Goal: Information Seeking & Learning: Learn about a topic

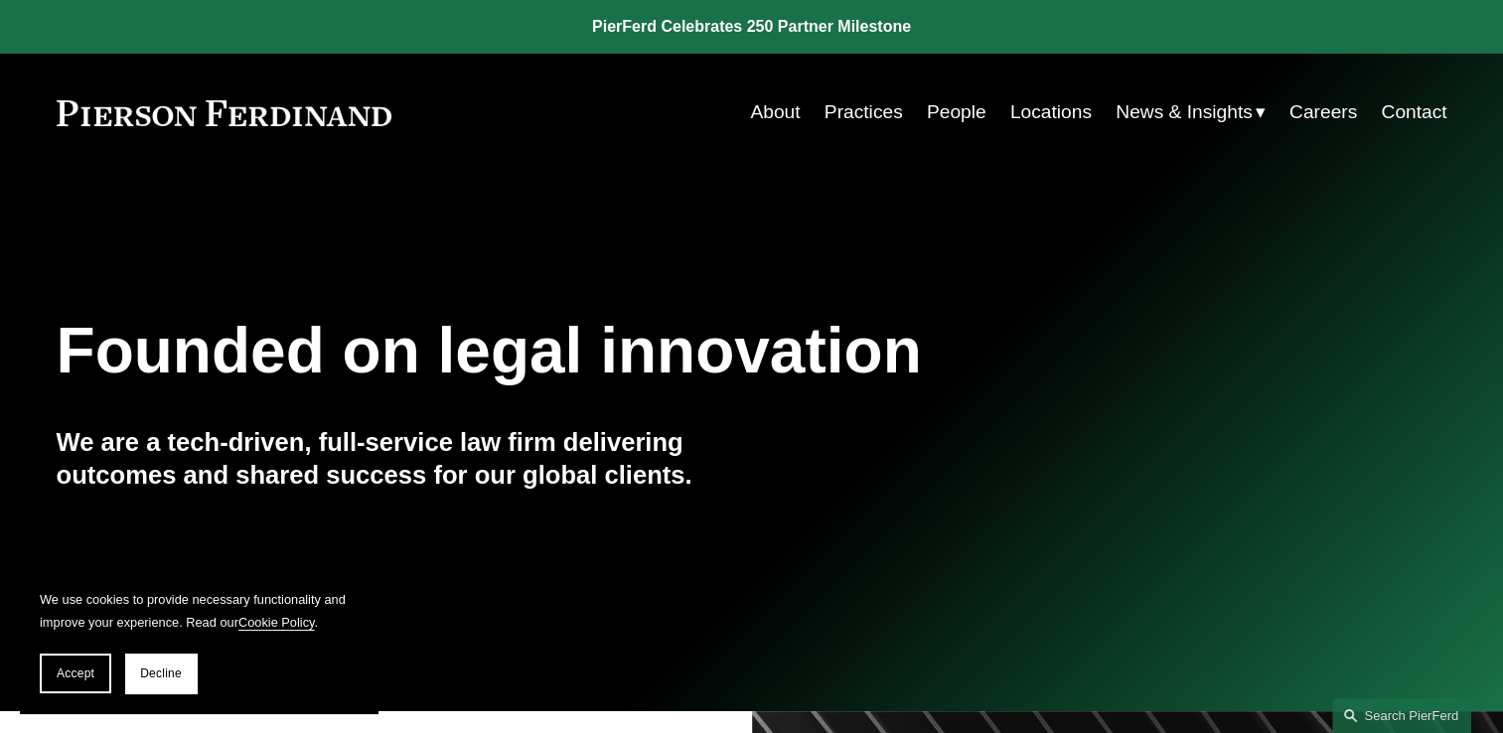
click at [975, 109] on link "People" at bounding box center [957, 112] width 60 height 38
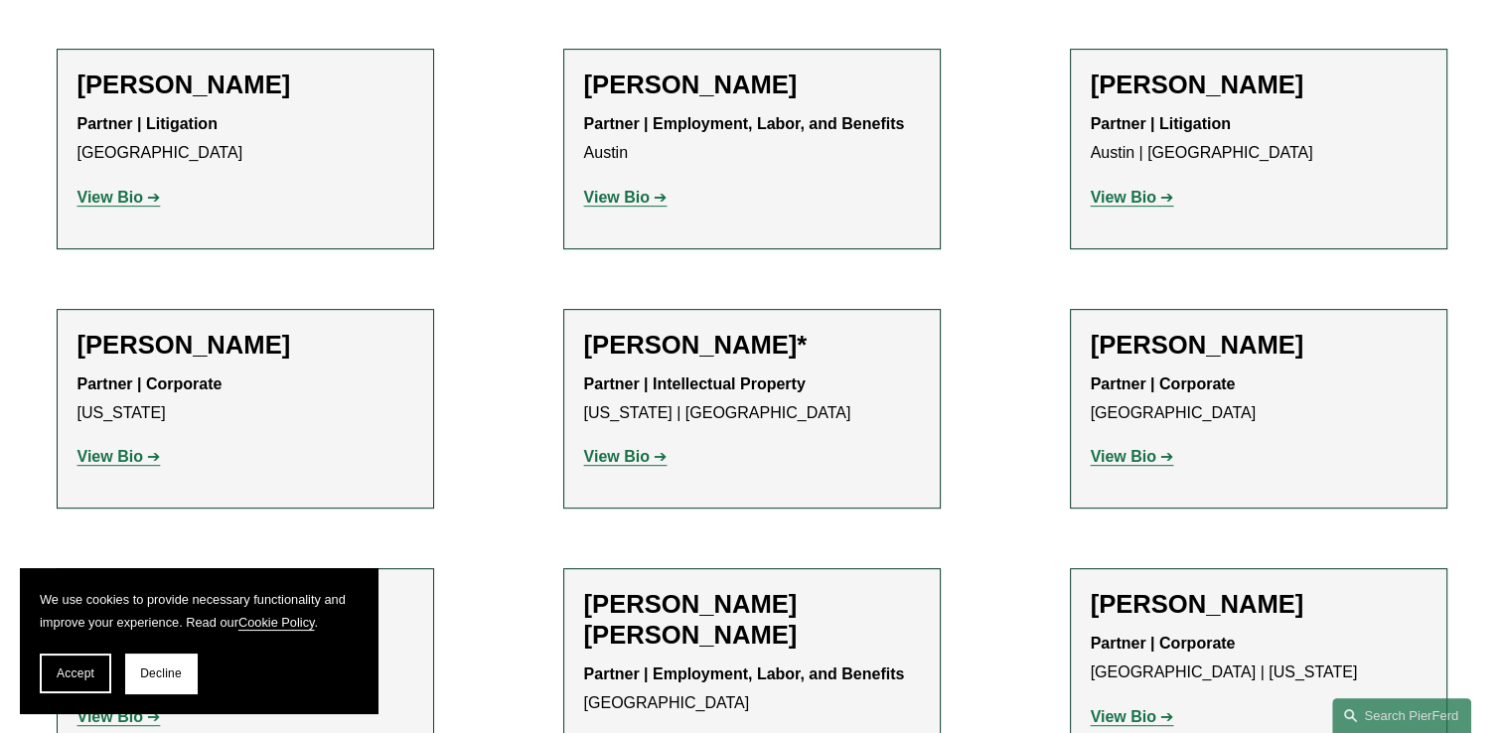
scroll to position [830, 0]
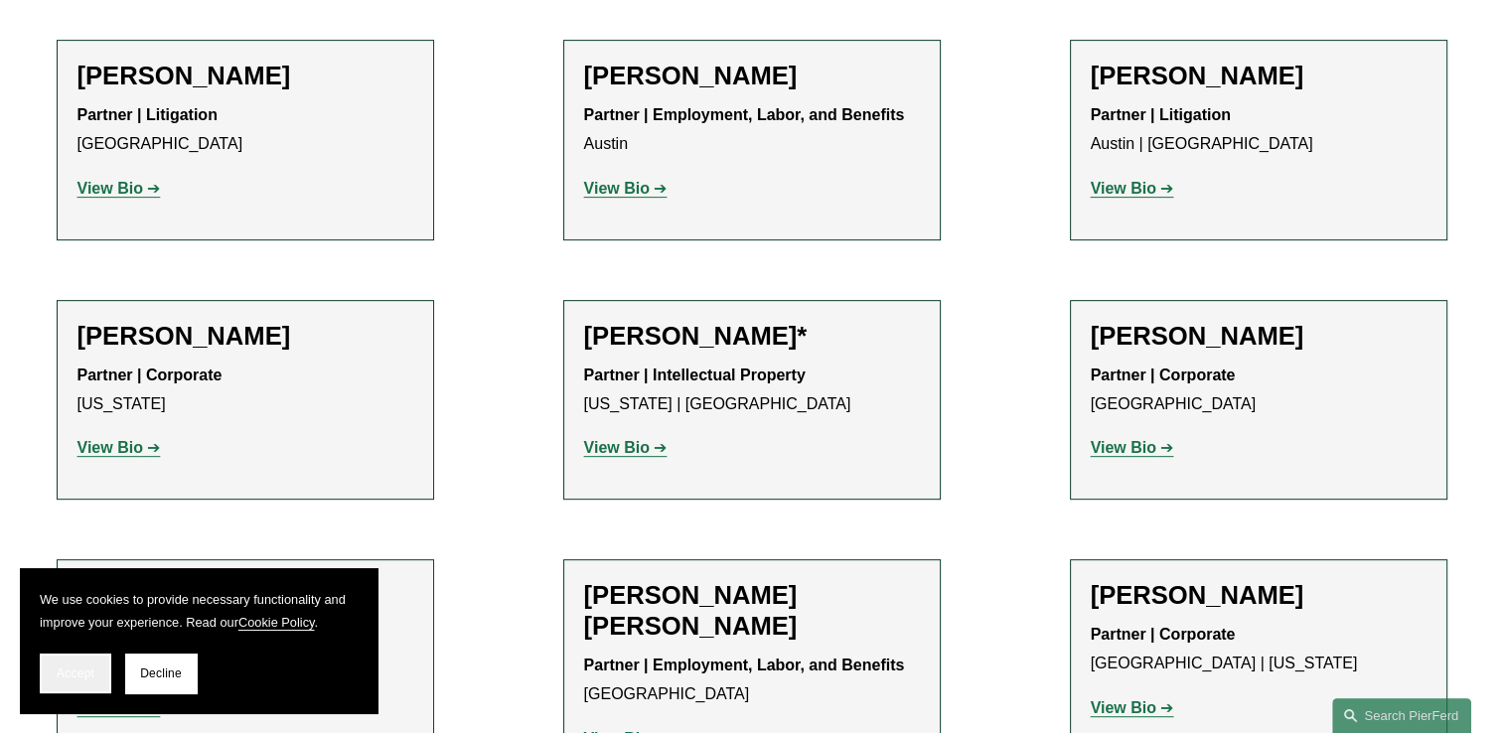
click at [55, 689] on button "Accept" at bounding box center [76, 674] width 72 height 40
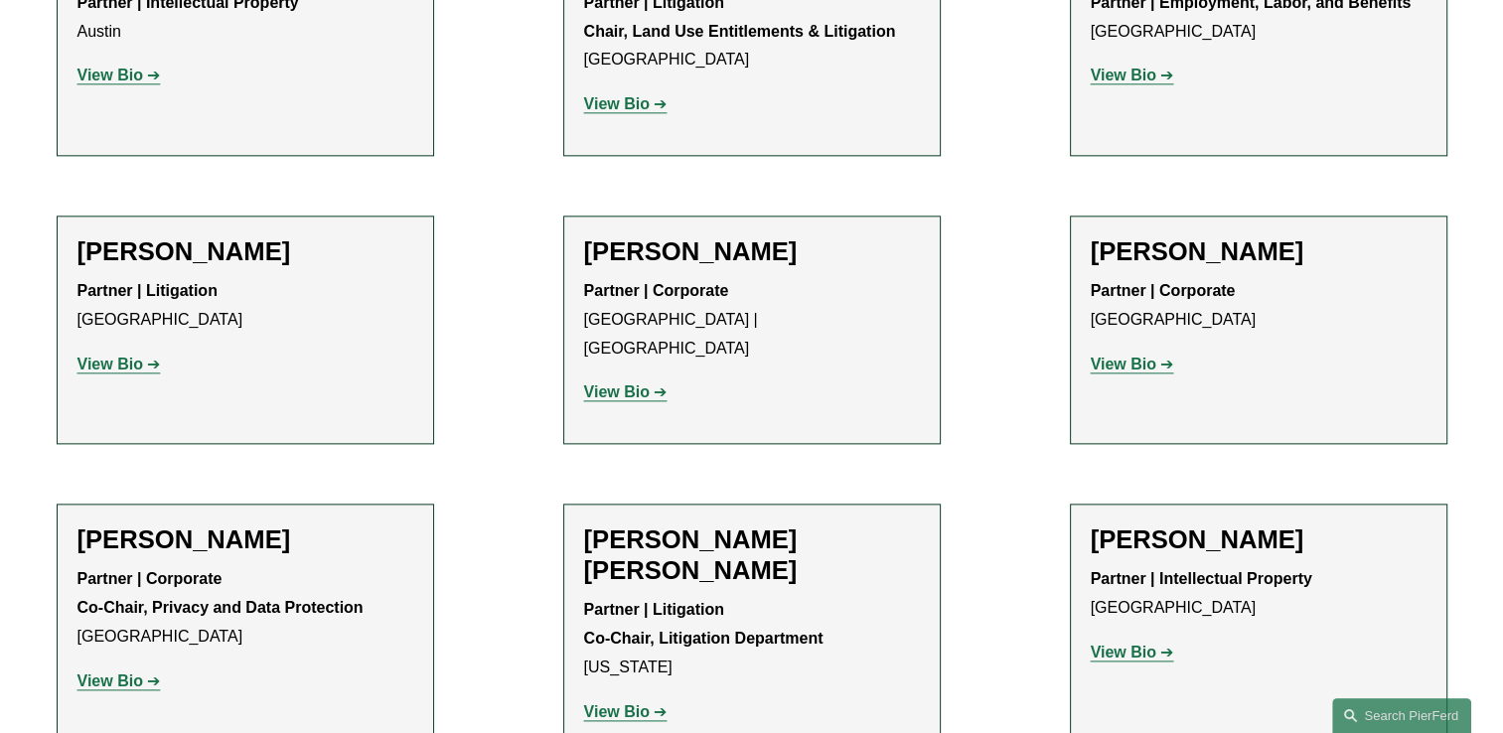
scroll to position [2372, 0]
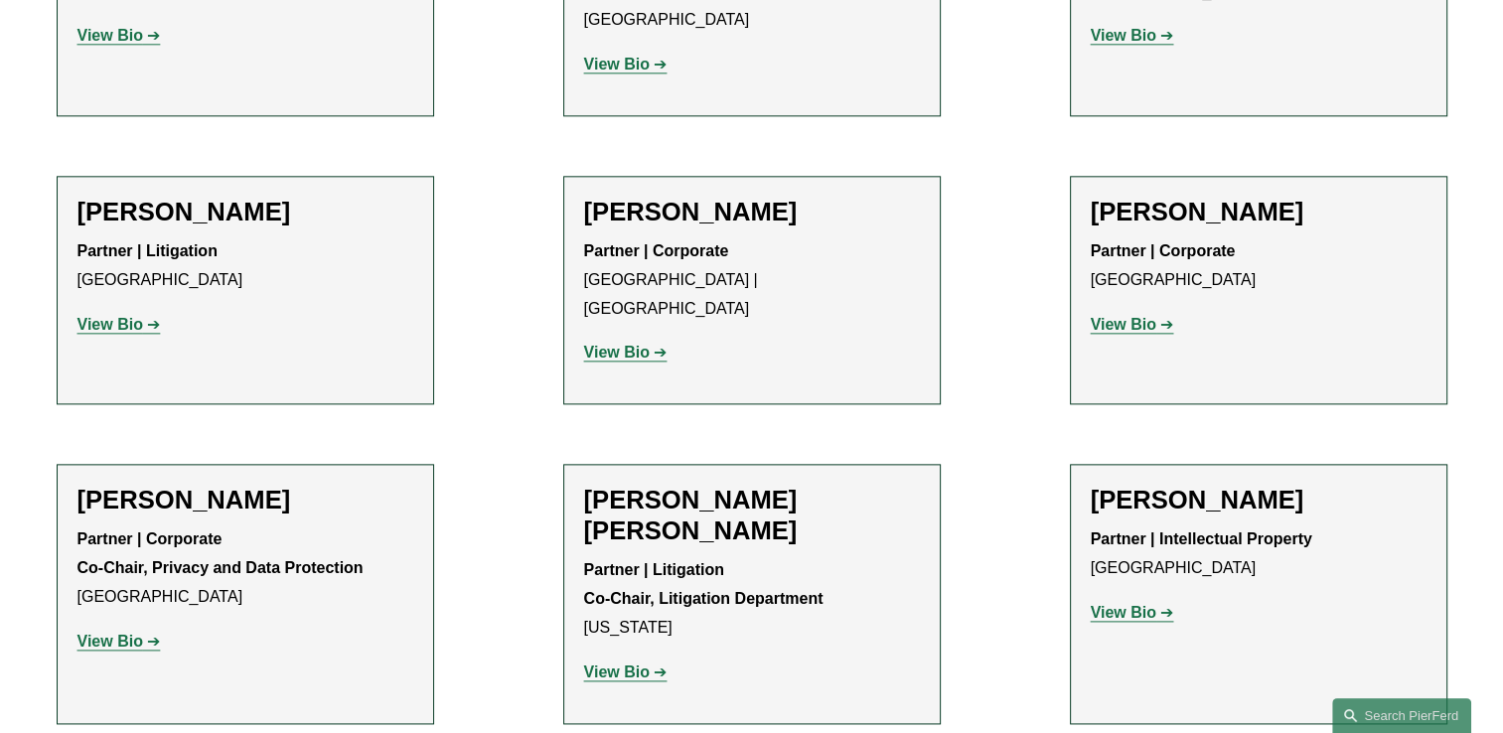
click at [1129, 485] on h2 "David Boundy" at bounding box center [1259, 500] width 336 height 31
click at [1112, 599] on p "View Bio" at bounding box center [1259, 613] width 336 height 29
click at [1131, 604] on strong "View Bio" at bounding box center [1124, 612] width 66 height 17
